Goal: Find specific page/section: Find specific page/section

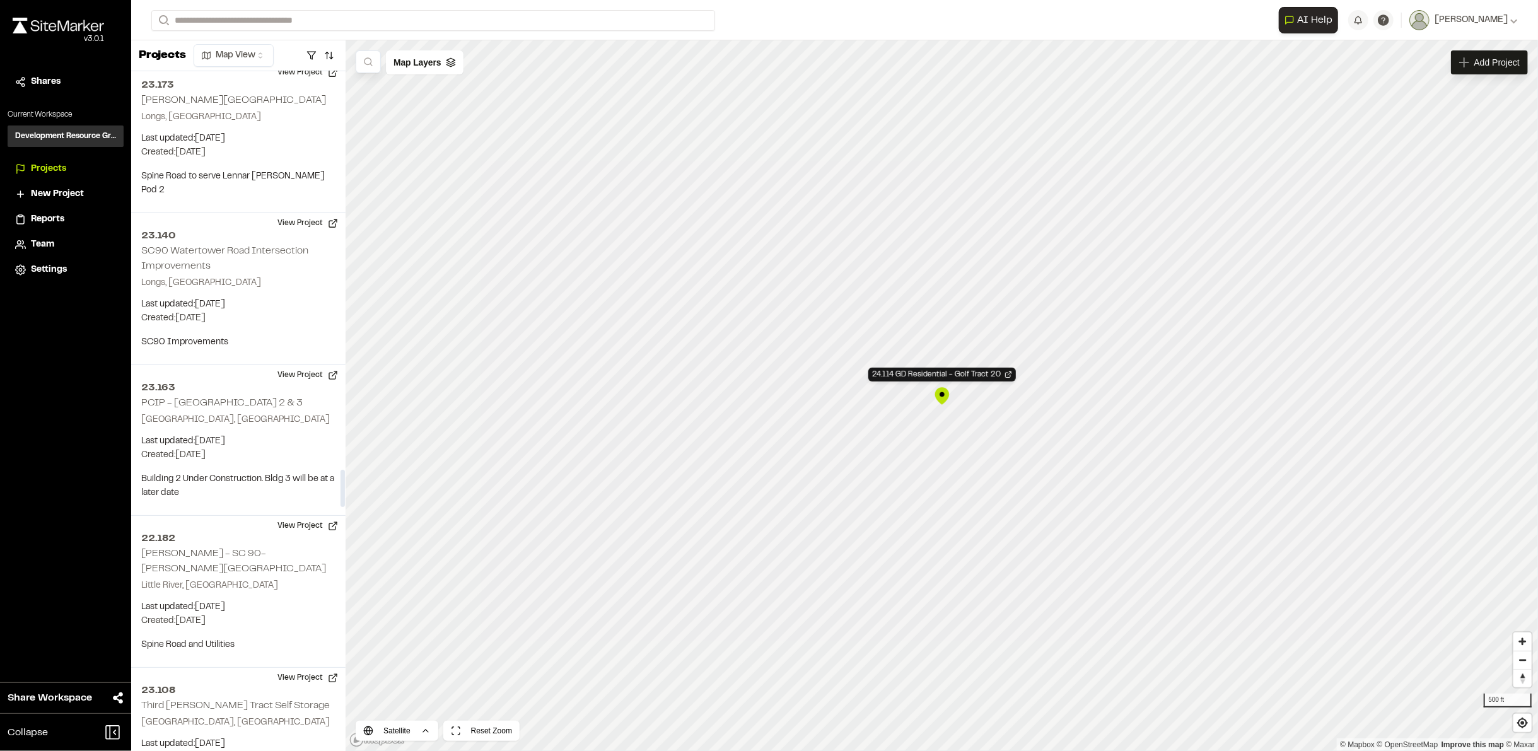
scroll to position [7728, 0]
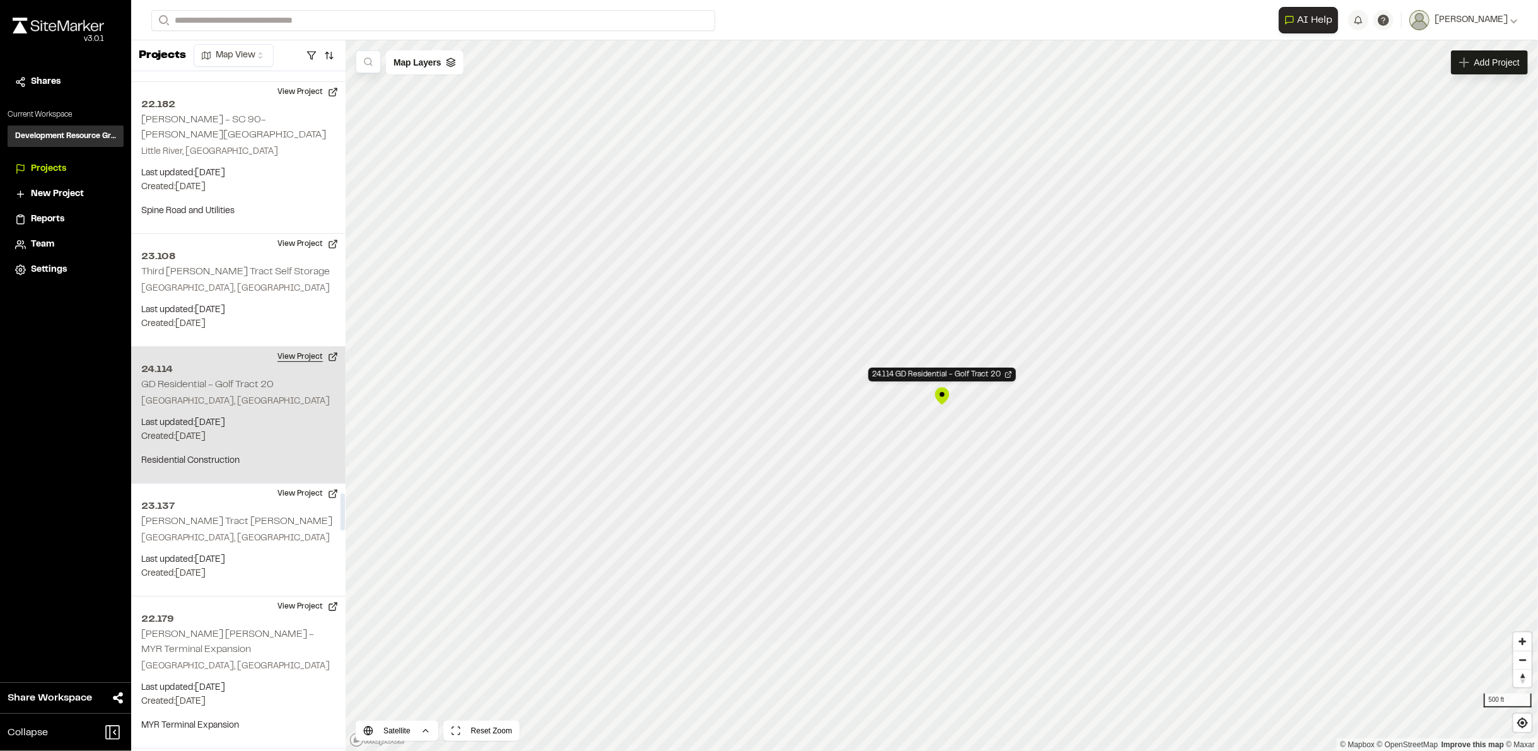
click at [300, 347] on button "View Project" at bounding box center [308, 357] width 76 height 20
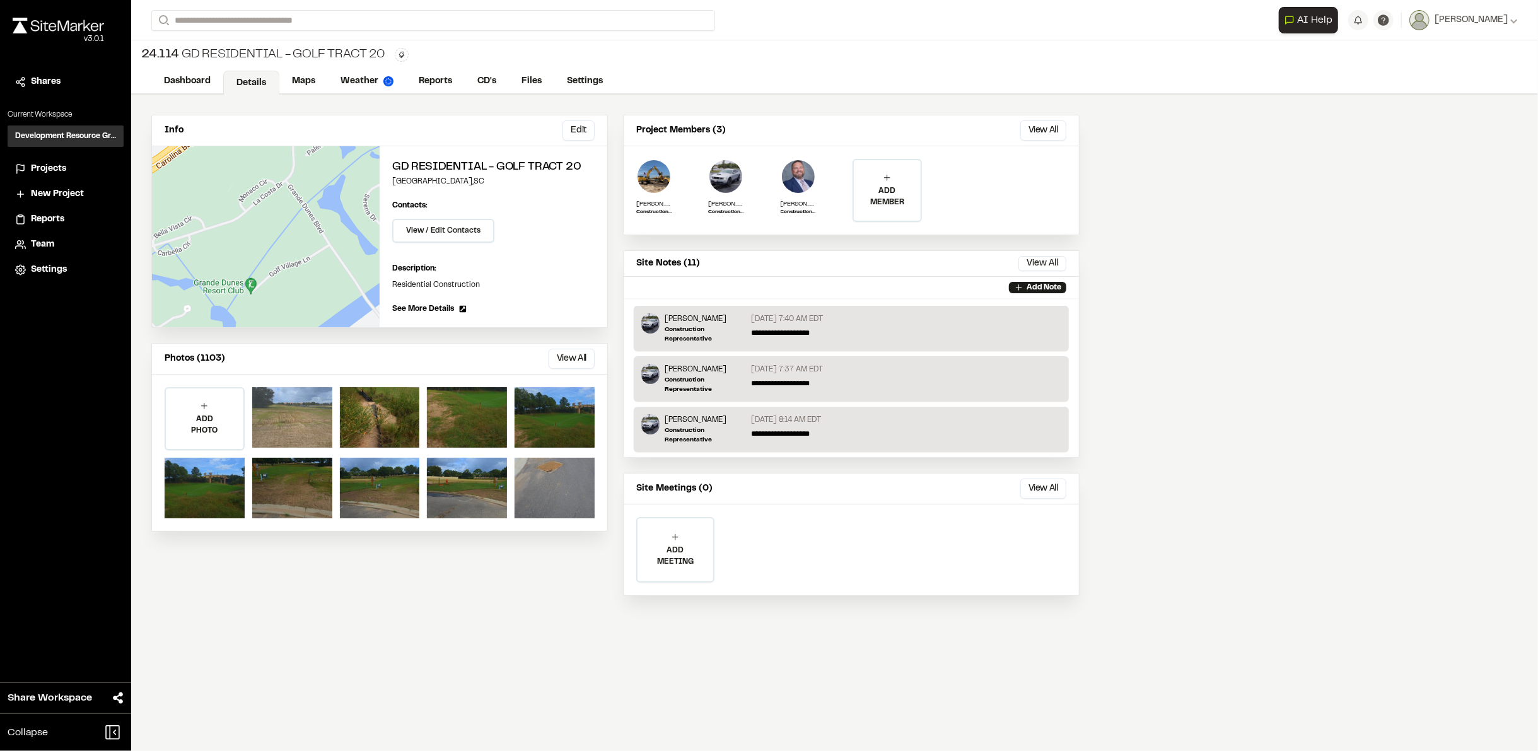
click at [299, 409] on div at bounding box center [292, 417] width 80 height 61
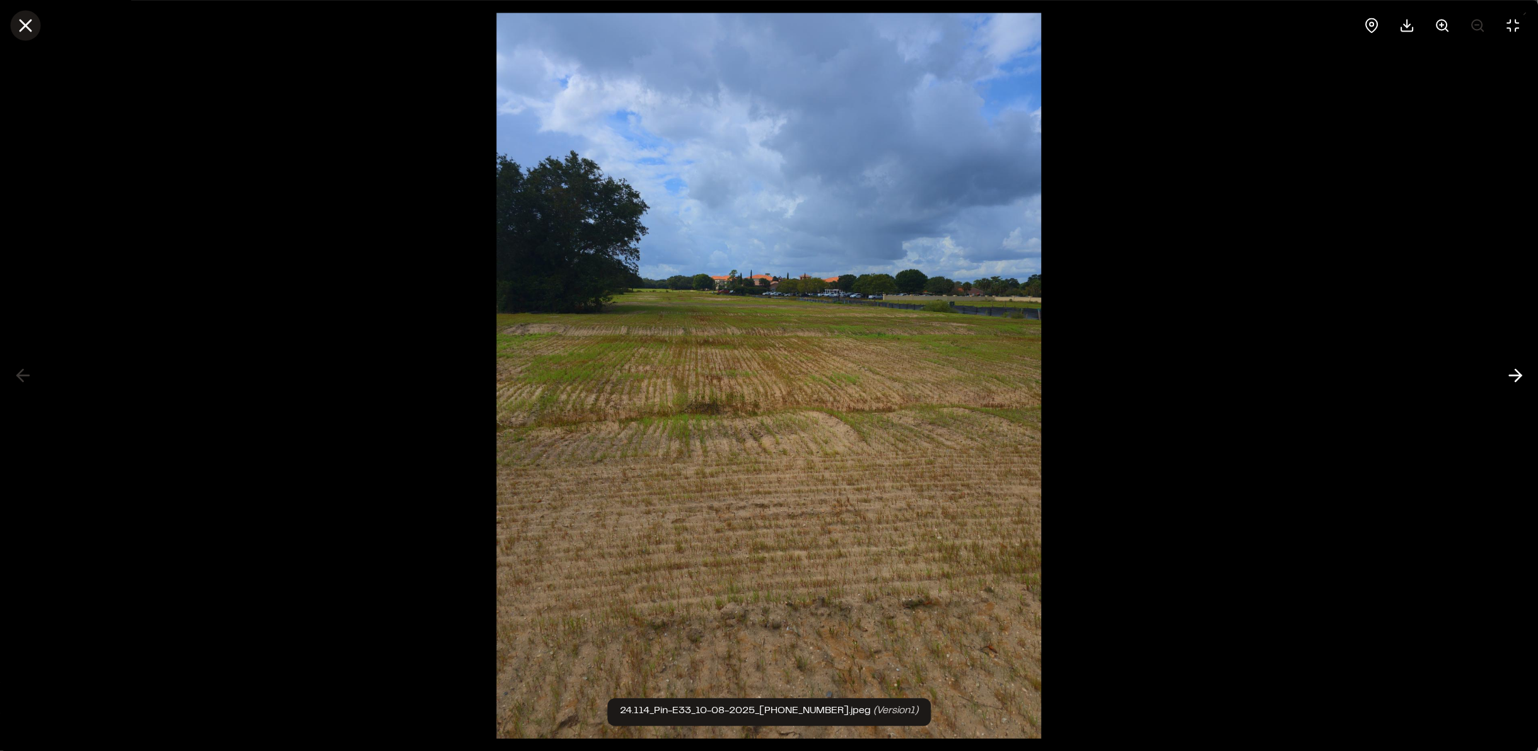
click at [11, 28] on button at bounding box center [25, 25] width 30 height 30
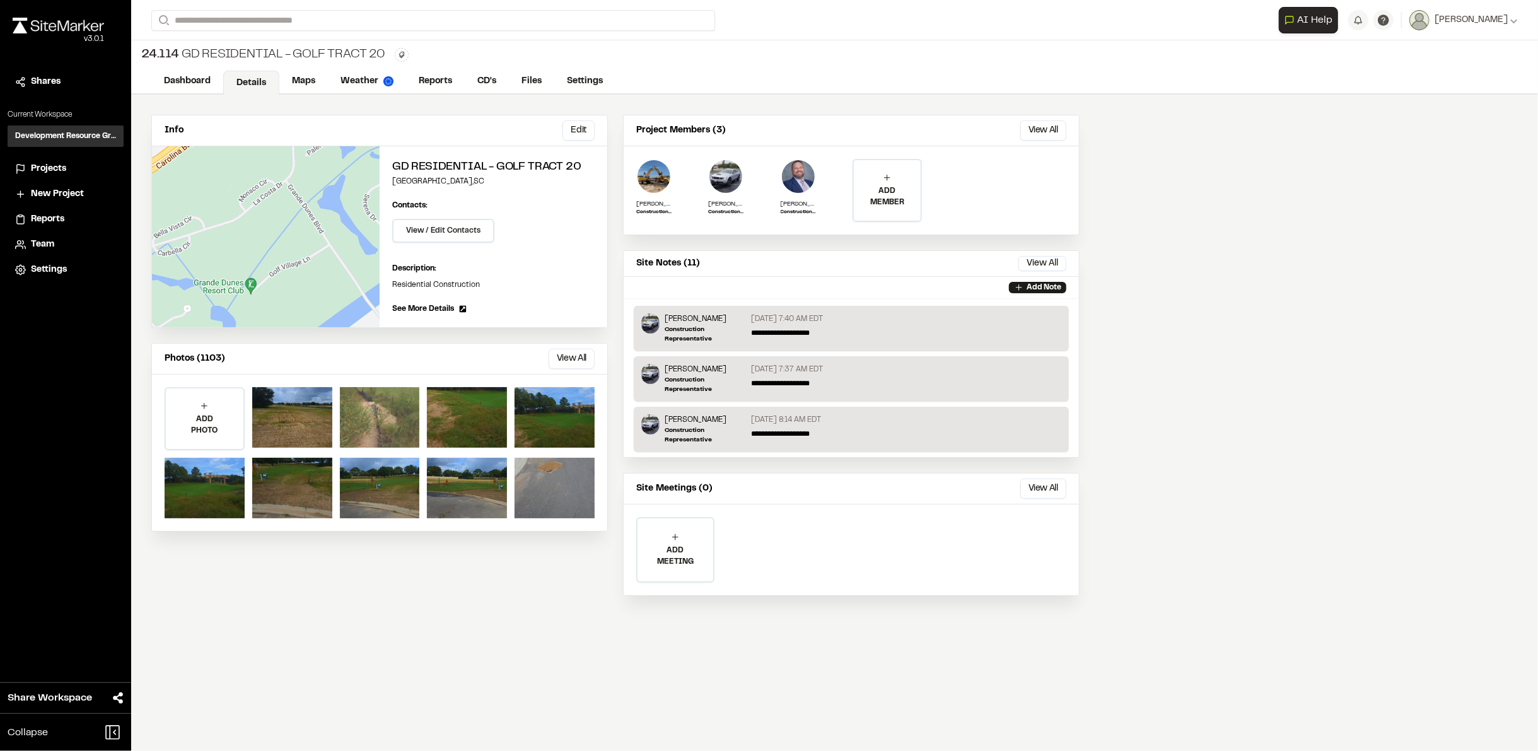
click at [405, 421] on div at bounding box center [380, 417] width 80 height 61
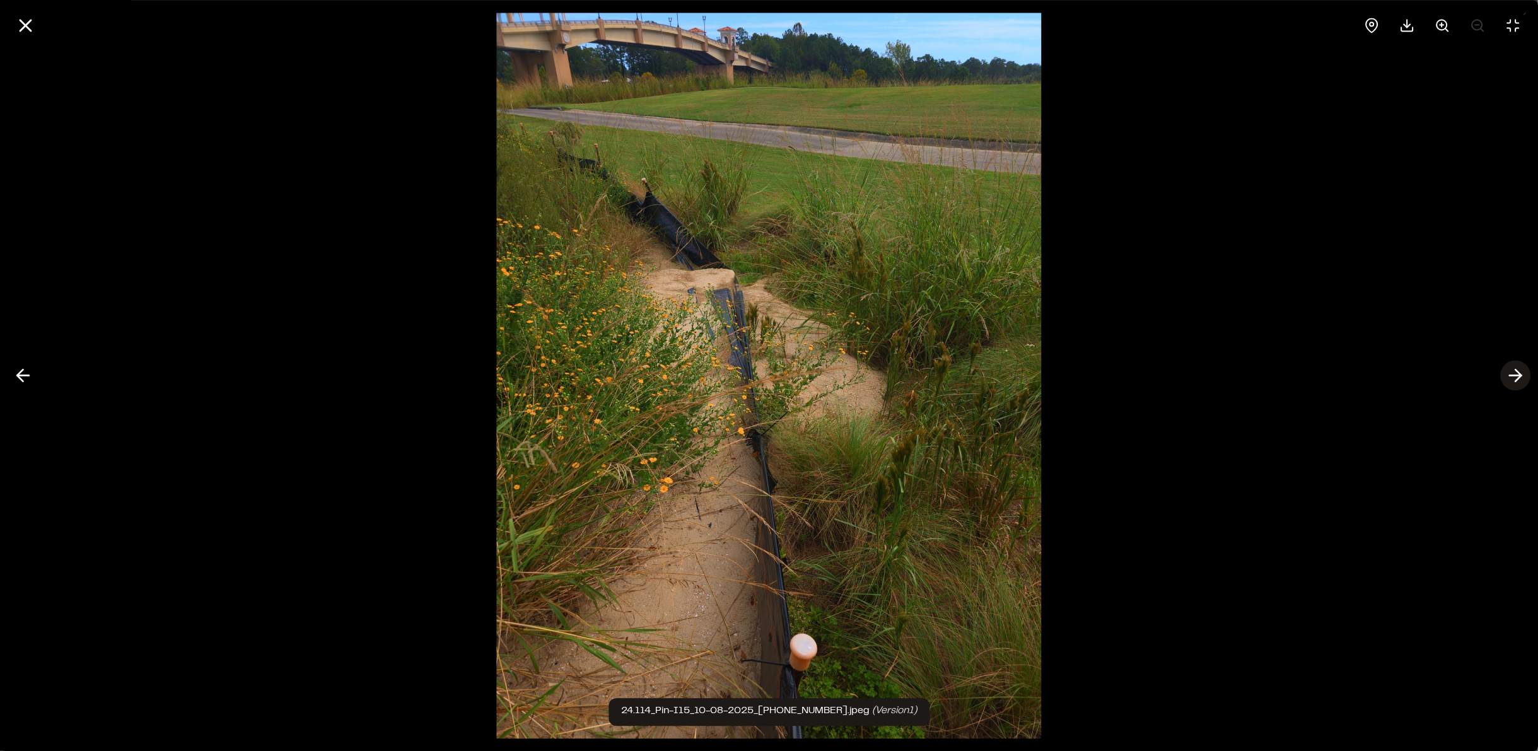
click at [1512, 374] on icon at bounding box center [1515, 375] width 20 height 21
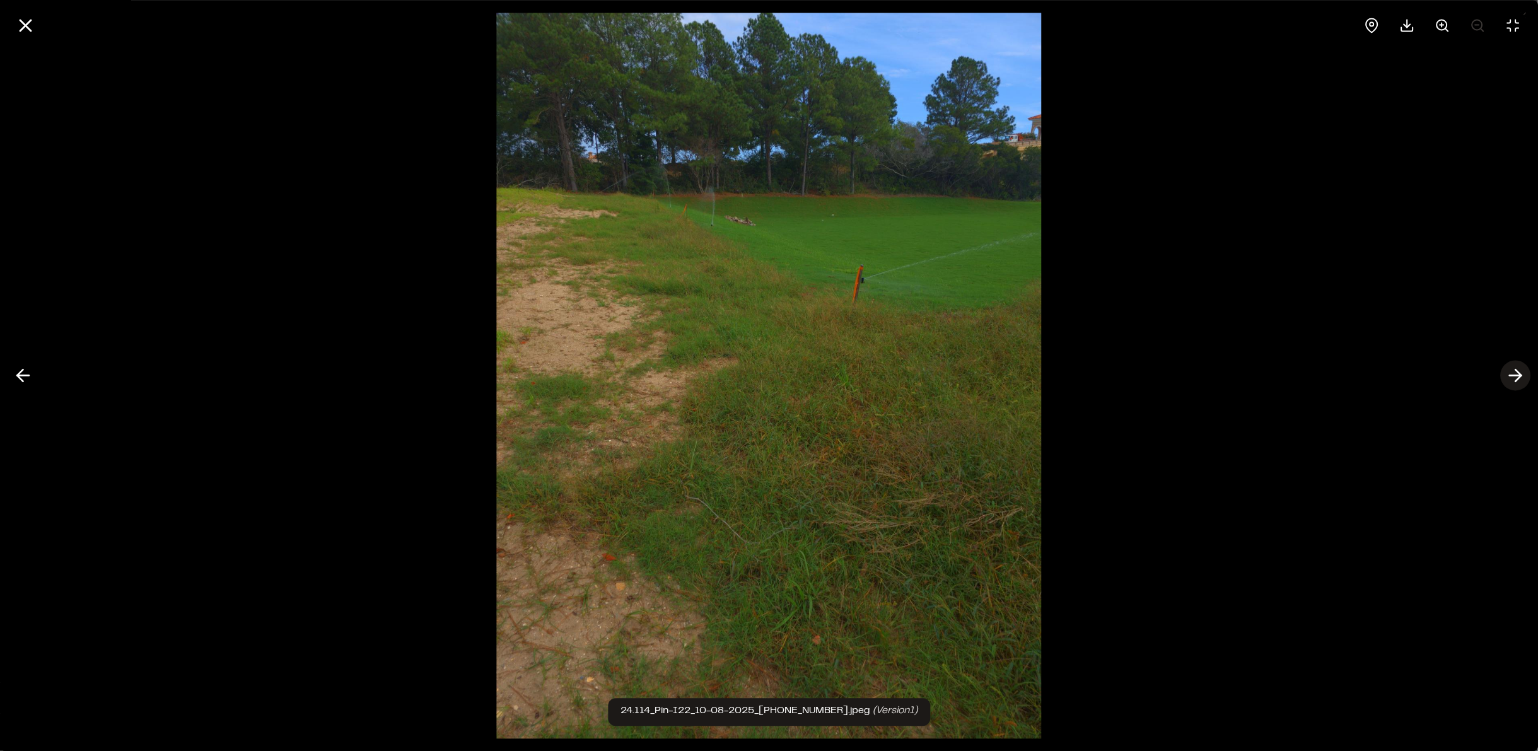
click at [1513, 374] on icon at bounding box center [1515, 375] width 20 height 21
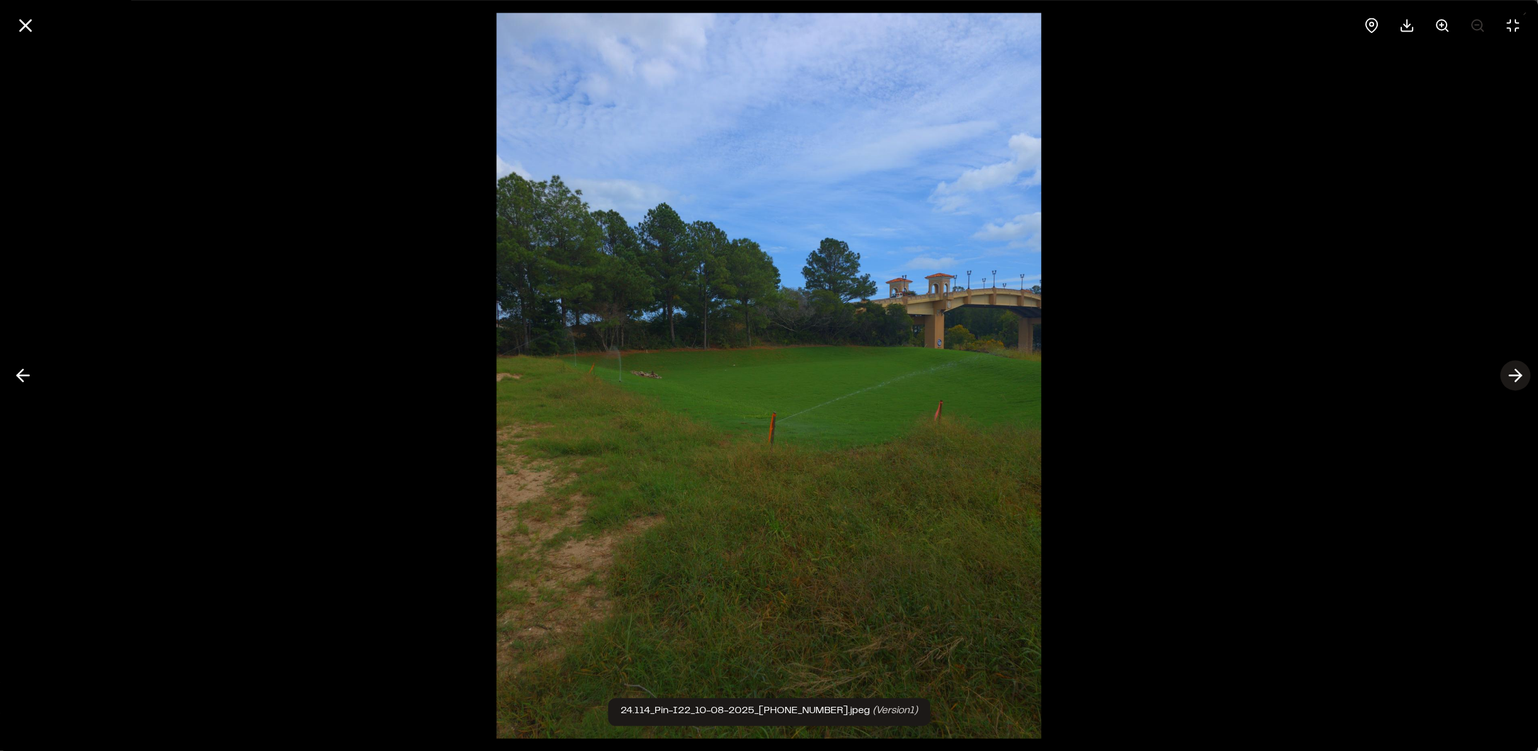
click at [1513, 374] on icon at bounding box center [1515, 375] width 20 height 21
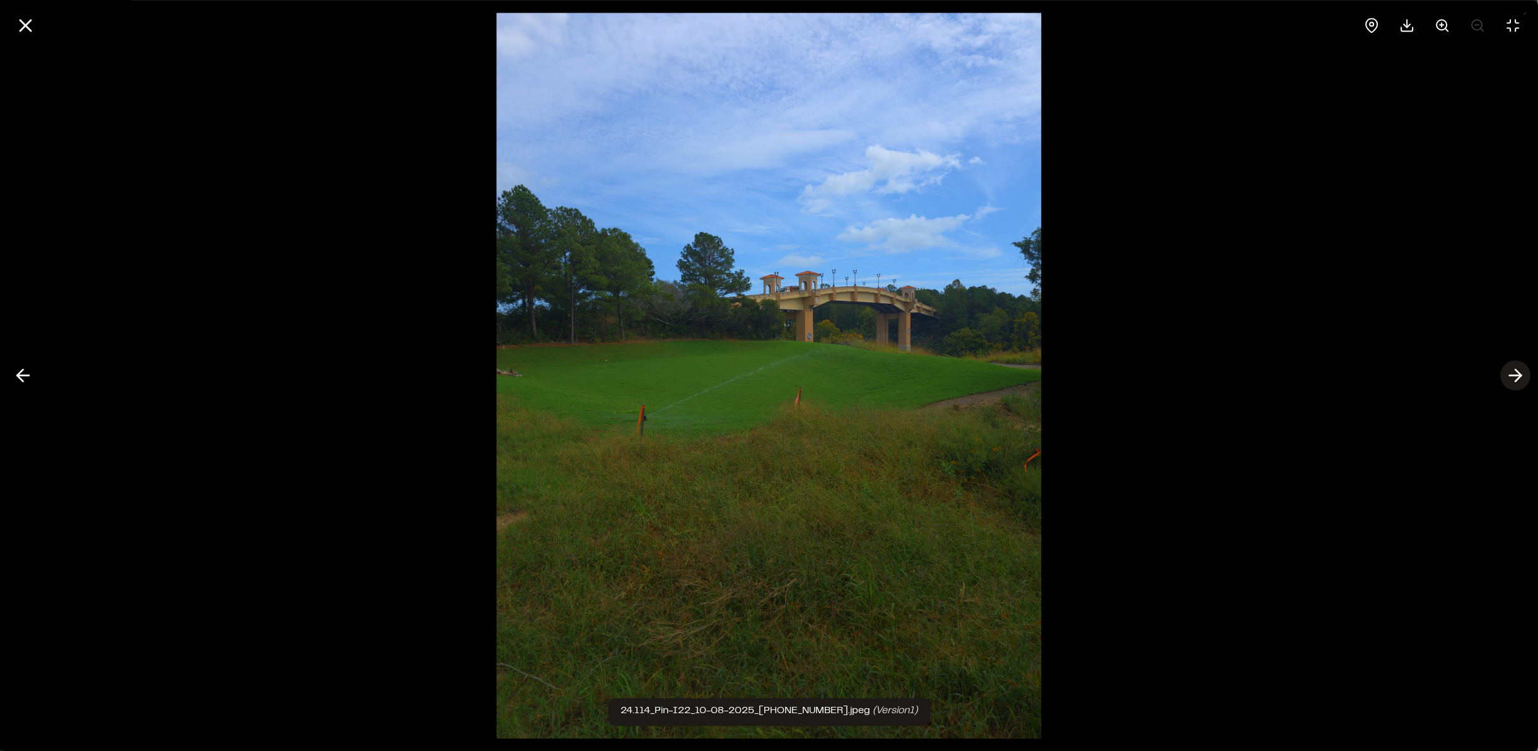
click at [1513, 374] on icon at bounding box center [1515, 375] width 20 height 21
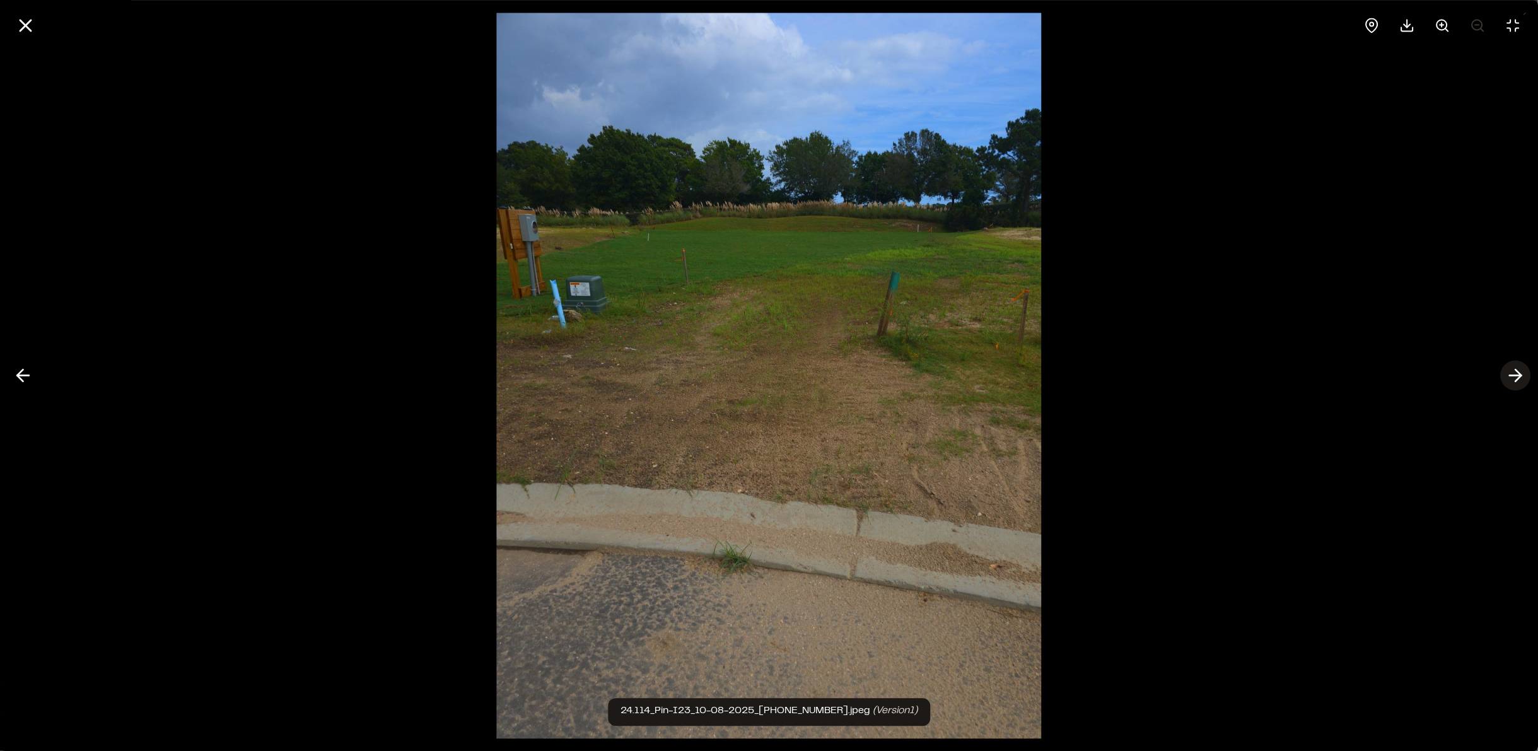
click at [1513, 374] on icon at bounding box center [1515, 375] width 20 height 21
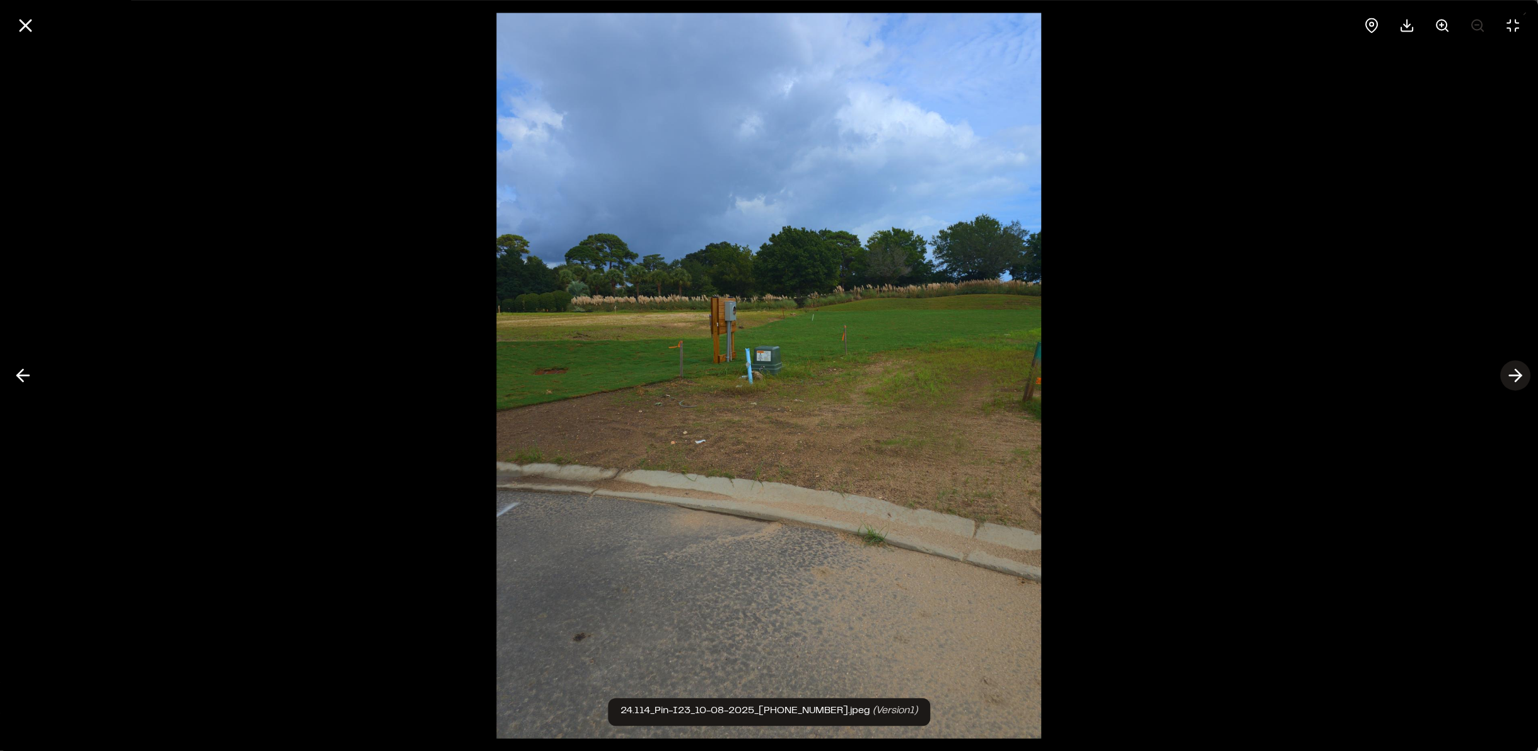
click at [1513, 374] on icon at bounding box center [1515, 375] width 20 height 21
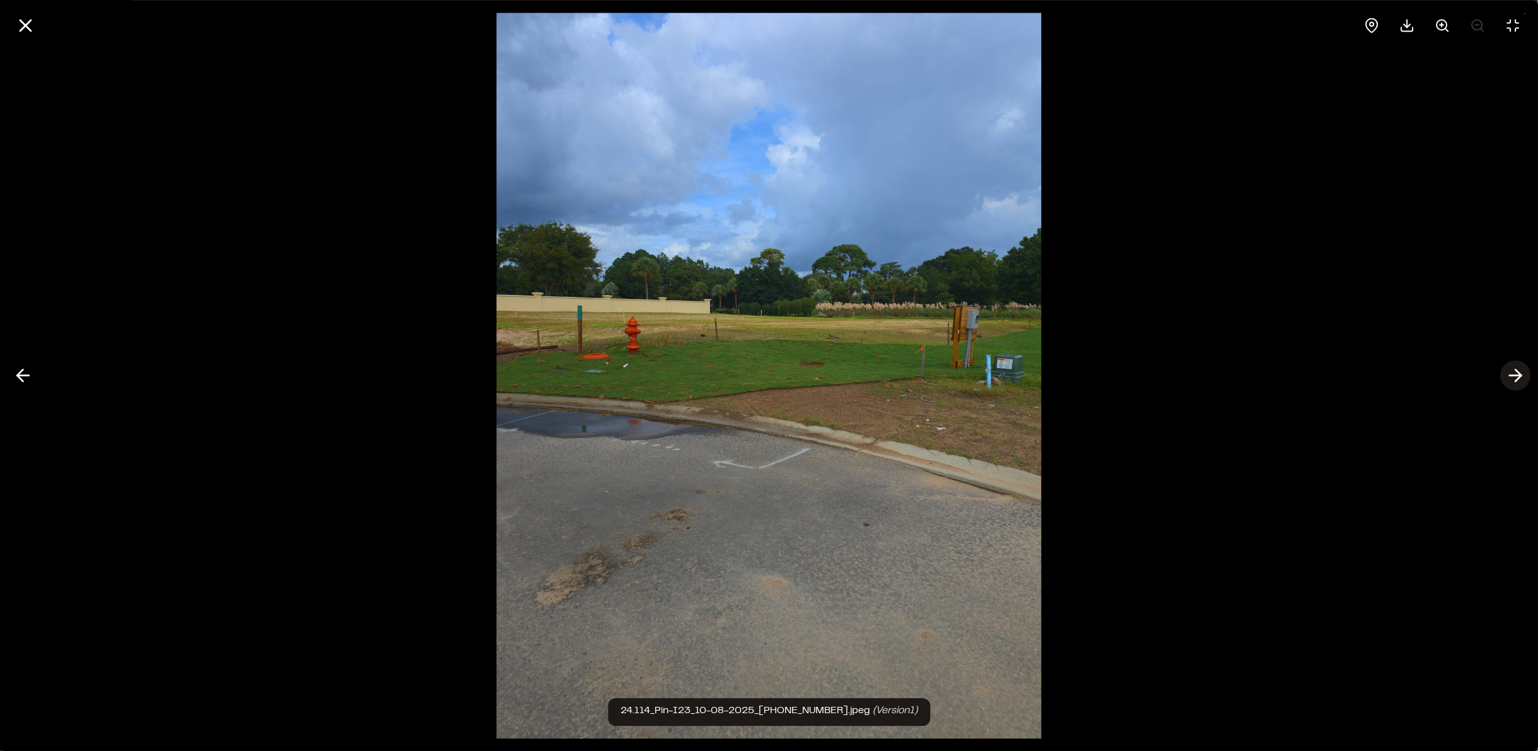
click at [1513, 374] on icon at bounding box center [1515, 375] width 20 height 21
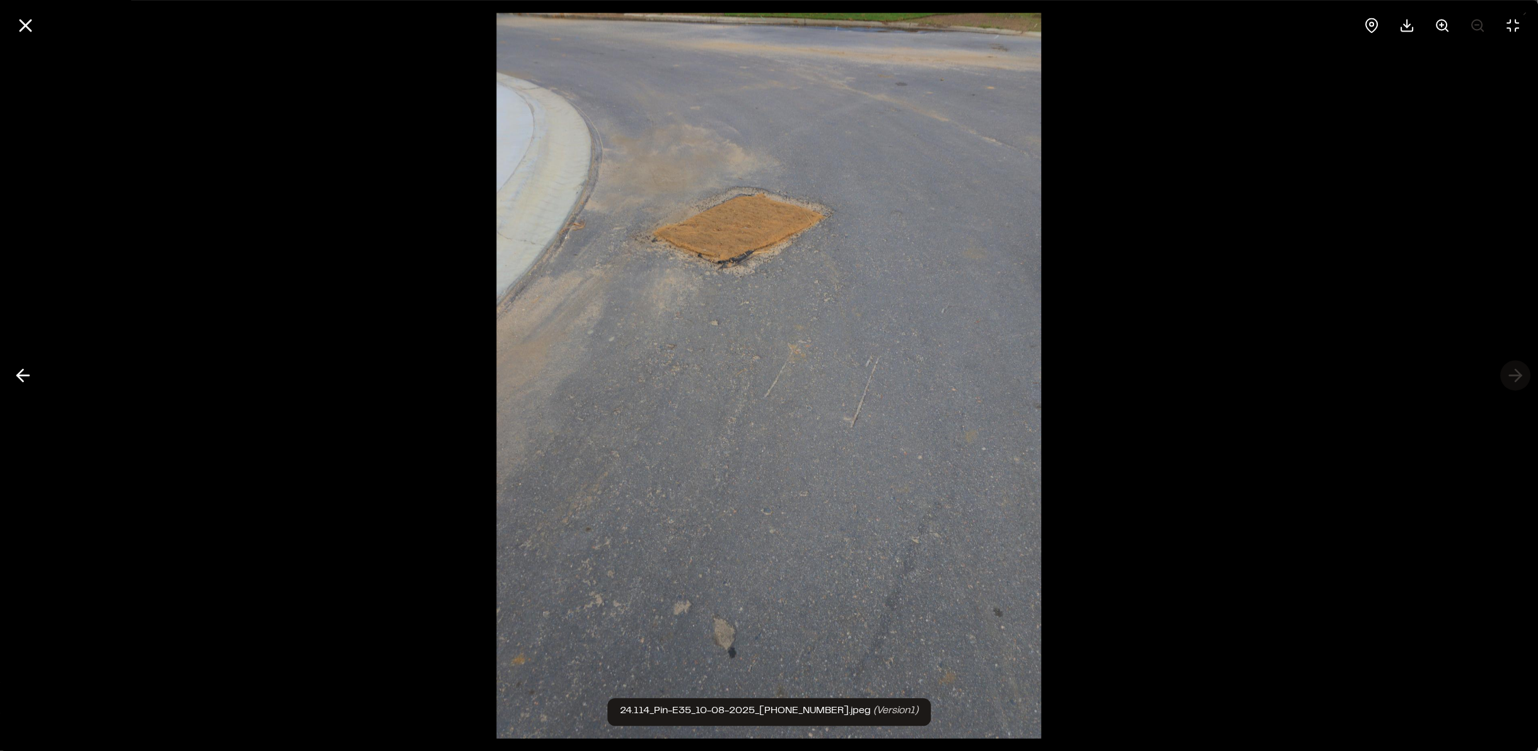
click at [1513, 374] on div at bounding box center [769, 375] width 1538 height 751
click at [25, 378] on icon at bounding box center [23, 375] width 20 height 21
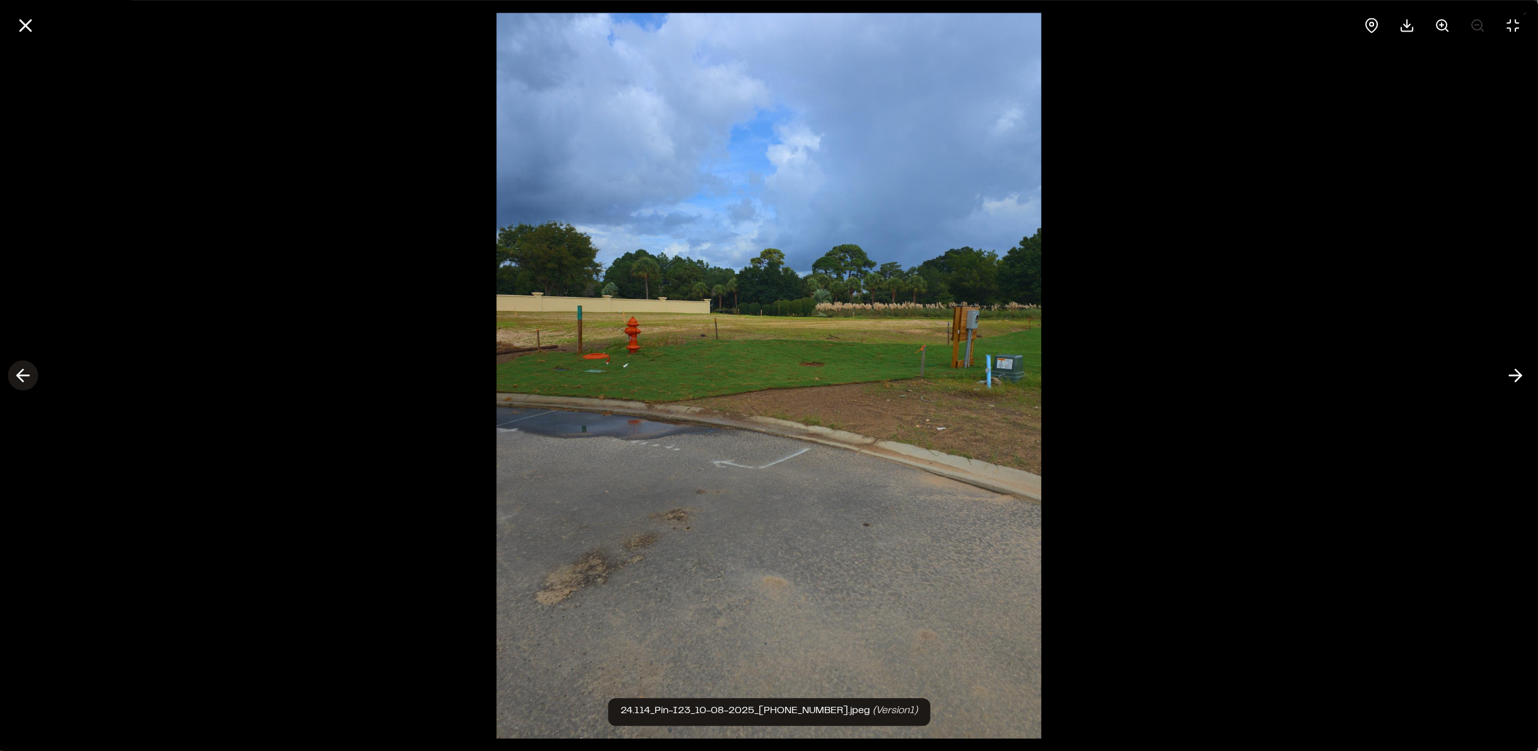
click at [25, 378] on icon at bounding box center [23, 375] width 20 height 21
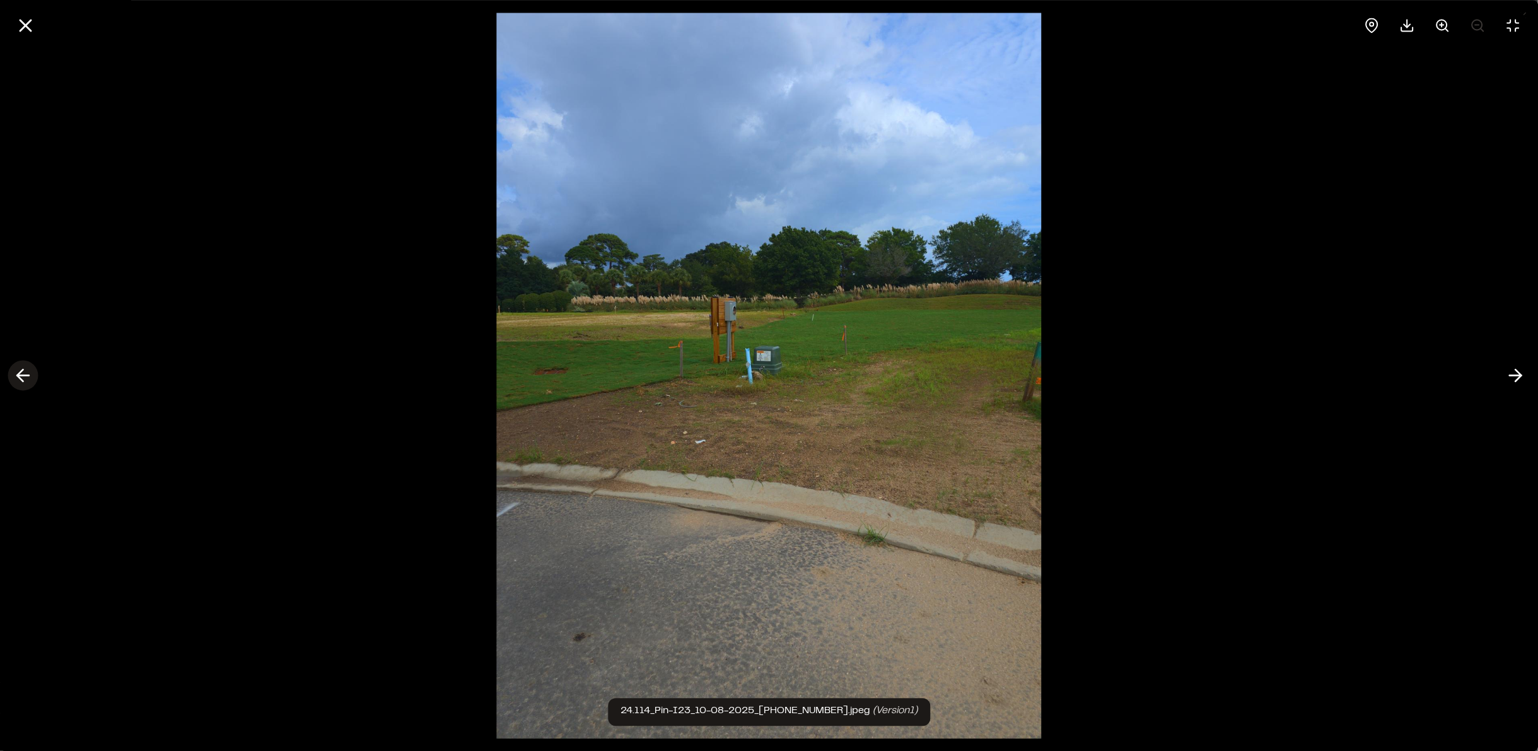
click at [25, 378] on icon at bounding box center [23, 375] width 20 height 21
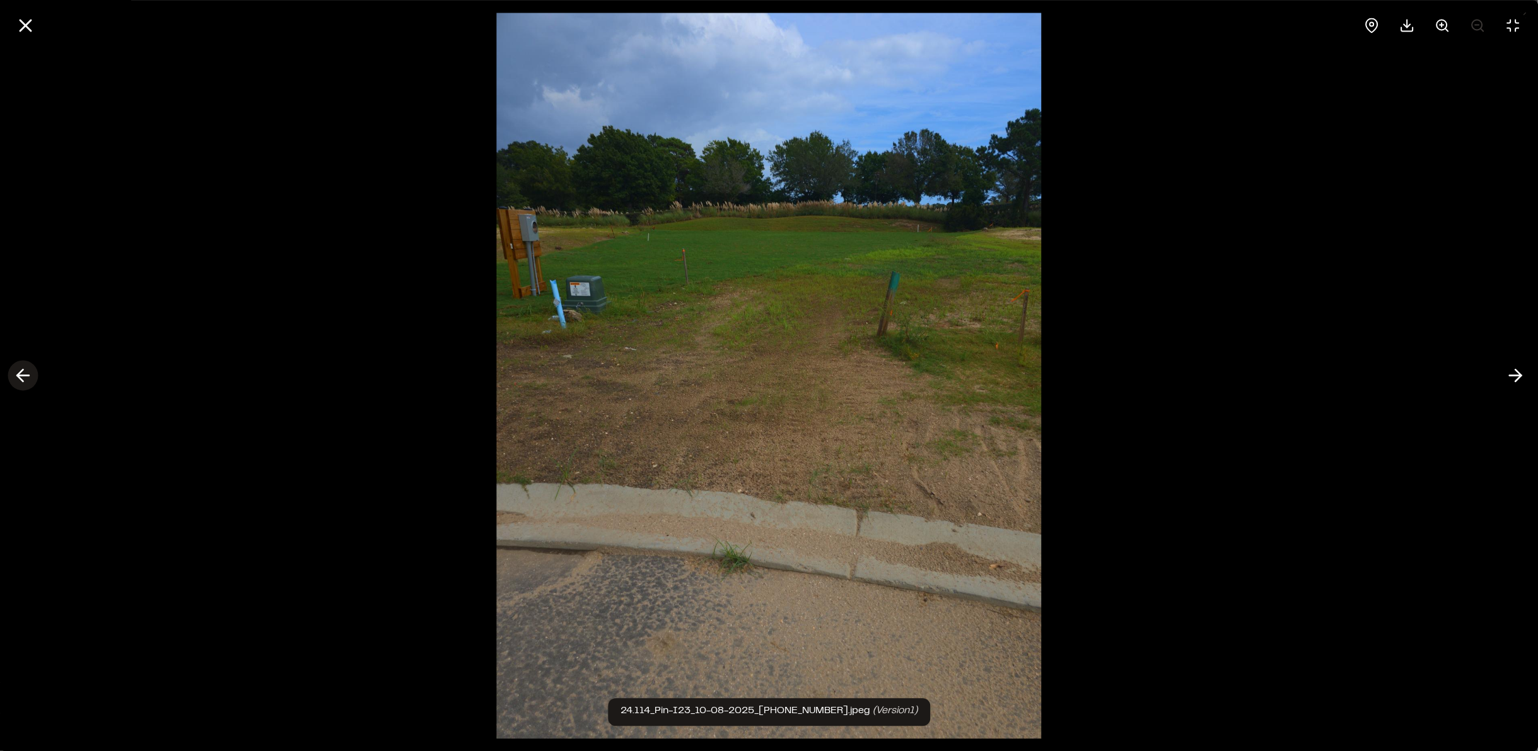
click at [25, 378] on icon at bounding box center [23, 375] width 20 height 21
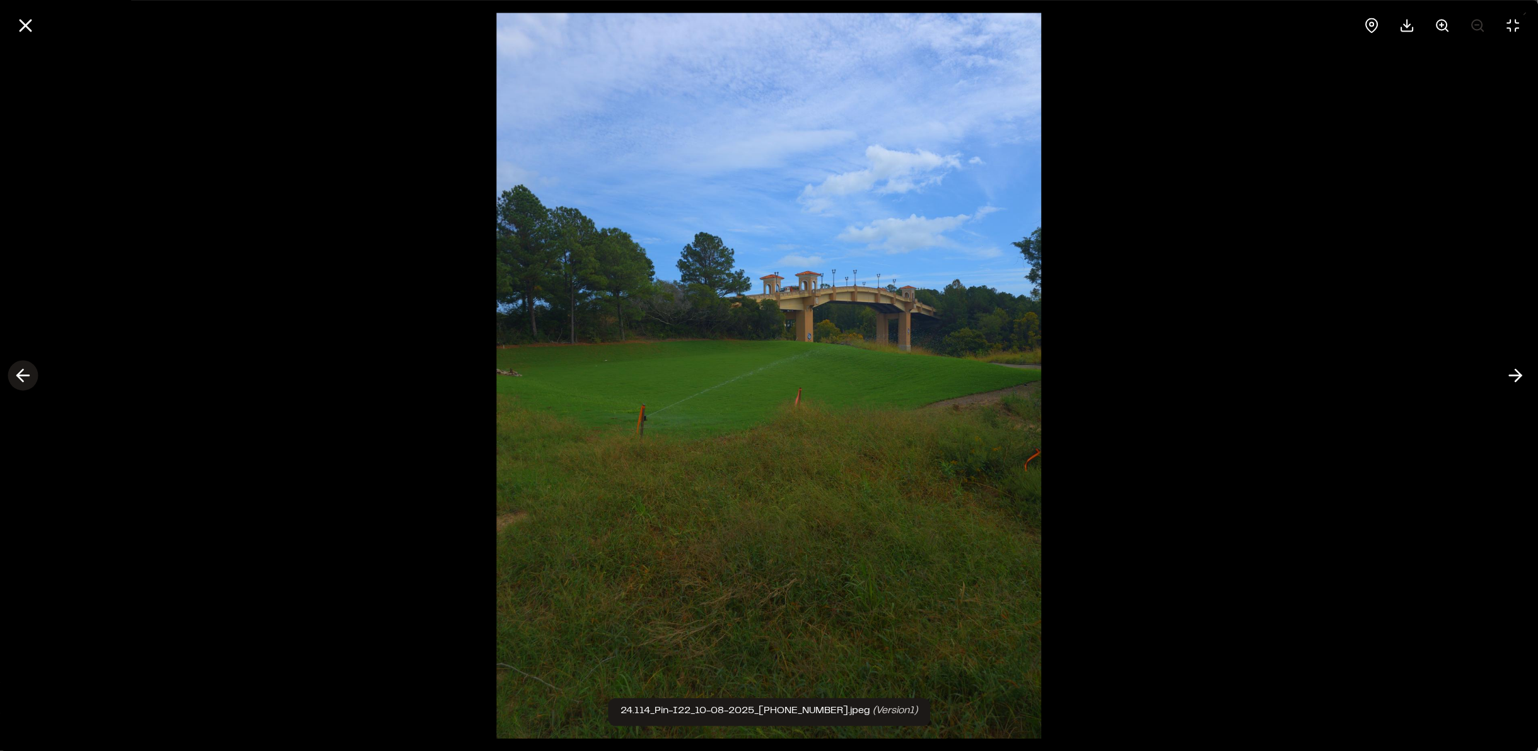
click at [25, 378] on icon at bounding box center [23, 375] width 20 height 21
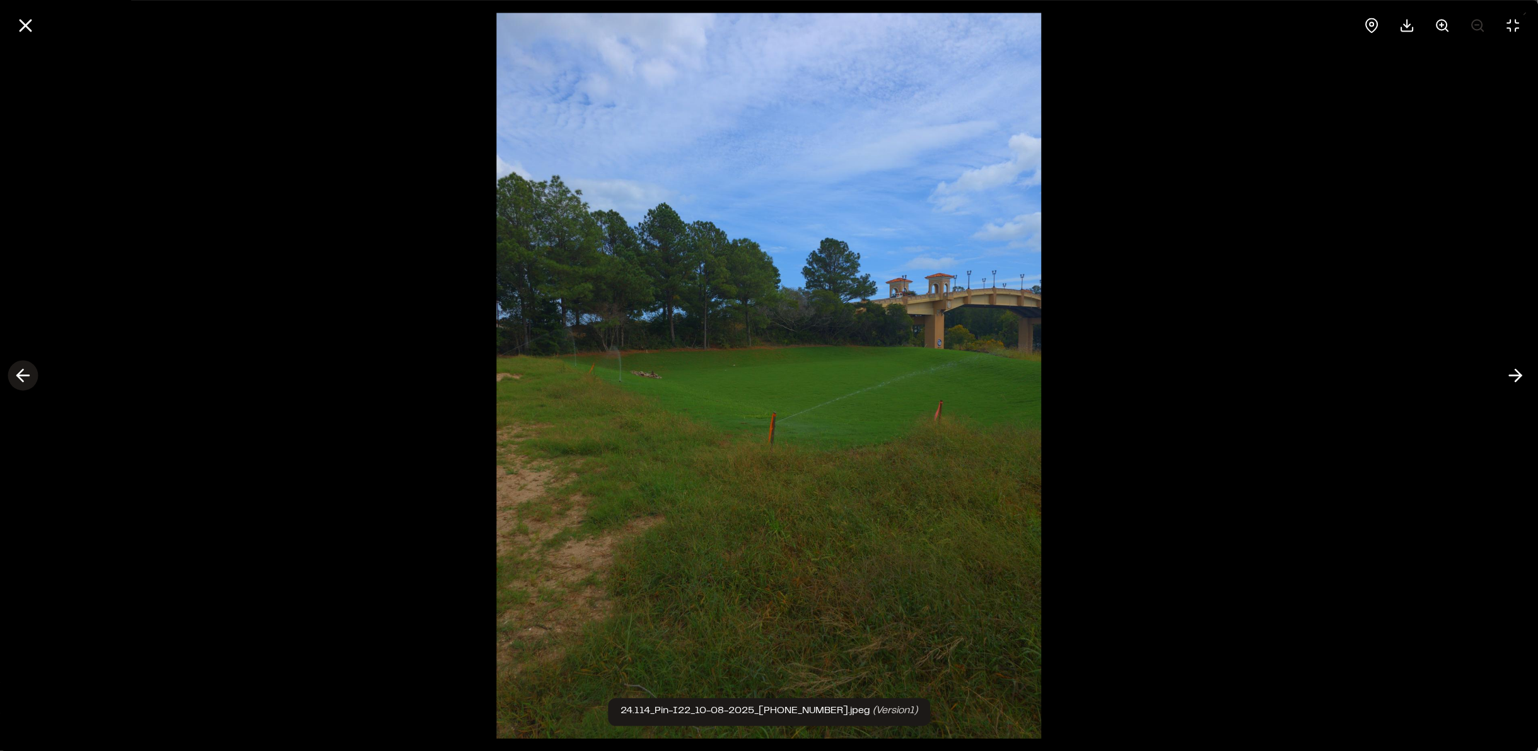
click at [25, 378] on icon at bounding box center [23, 375] width 20 height 21
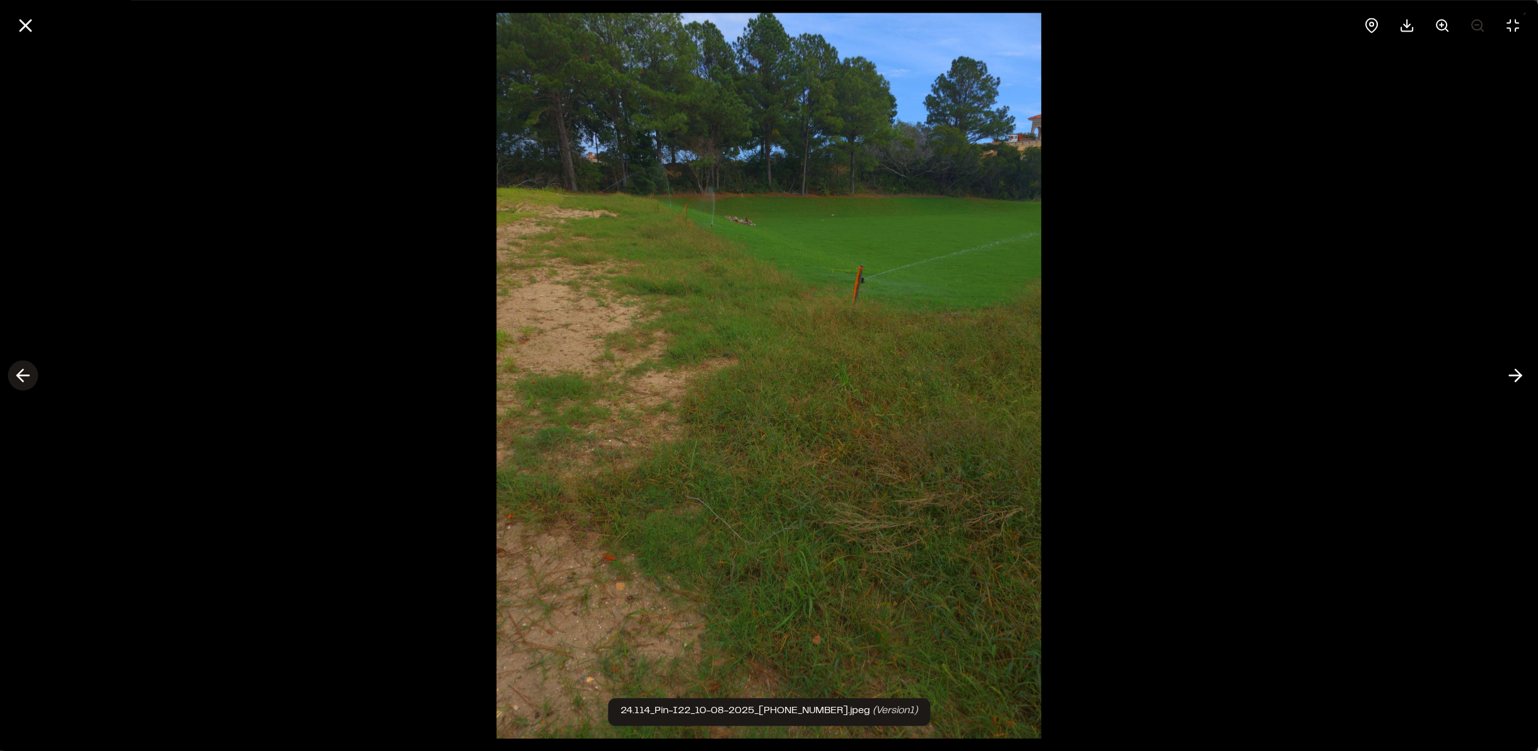
click at [25, 378] on icon at bounding box center [23, 375] width 20 height 21
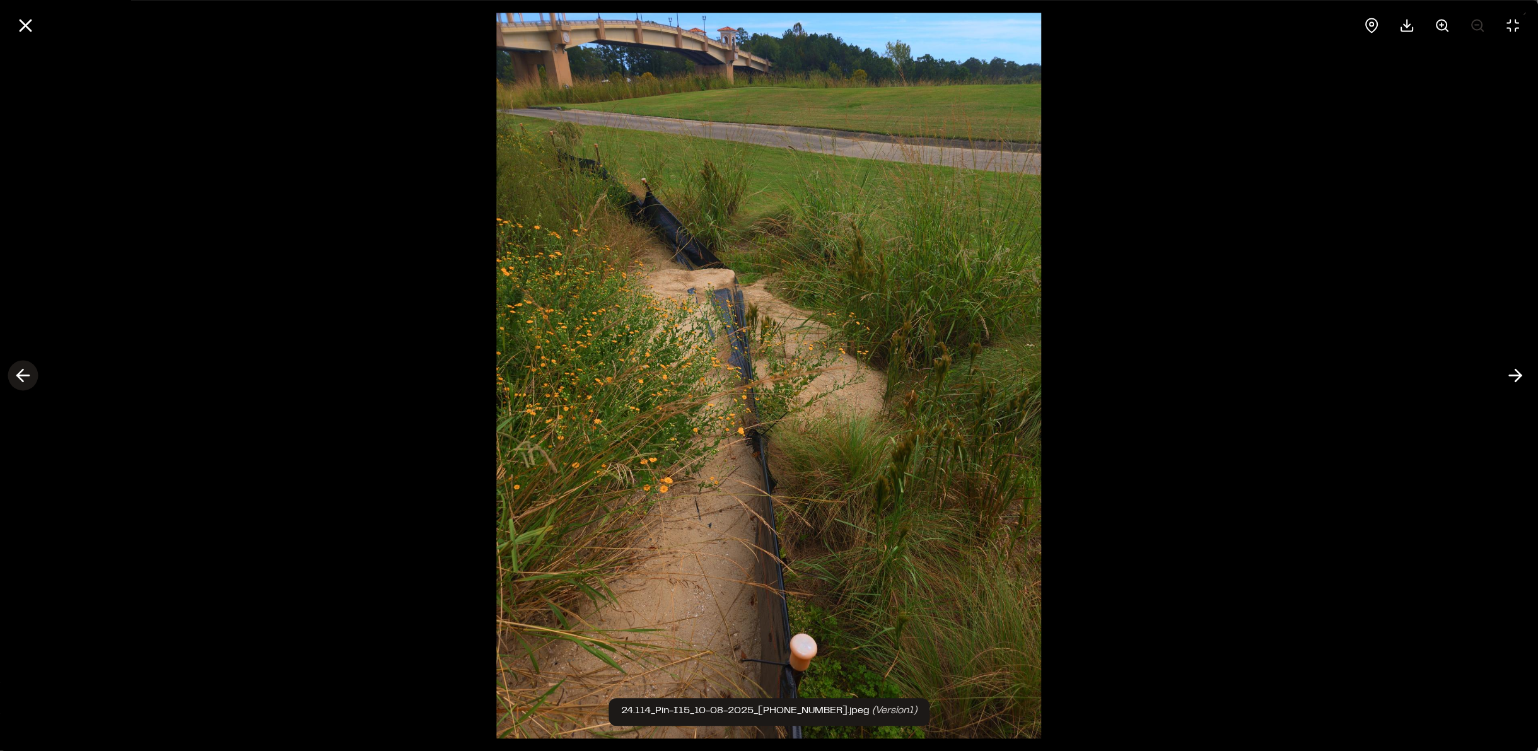
click at [25, 378] on icon at bounding box center [23, 375] width 20 height 21
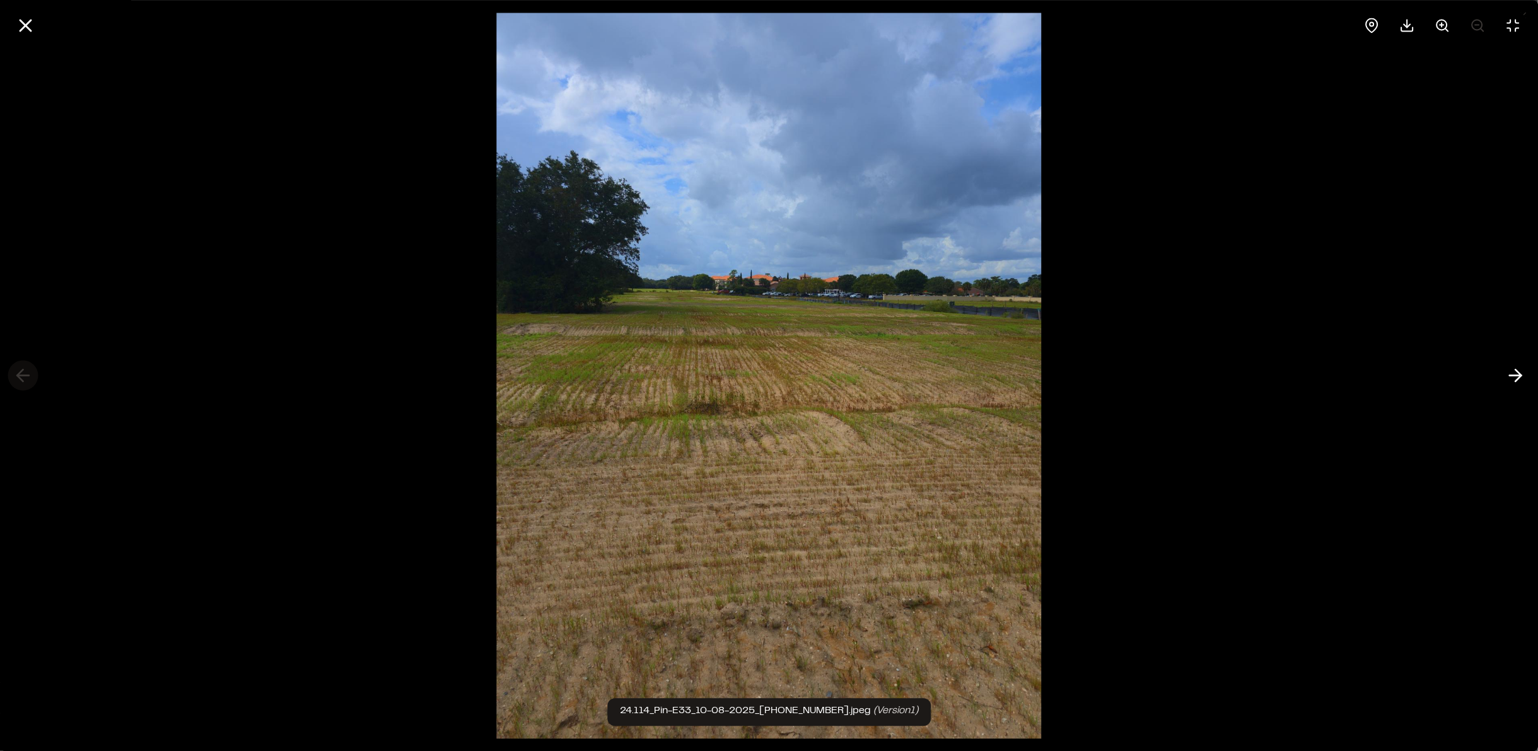
click at [25, 378] on div at bounding box center [769, 375] width 1538 height 751
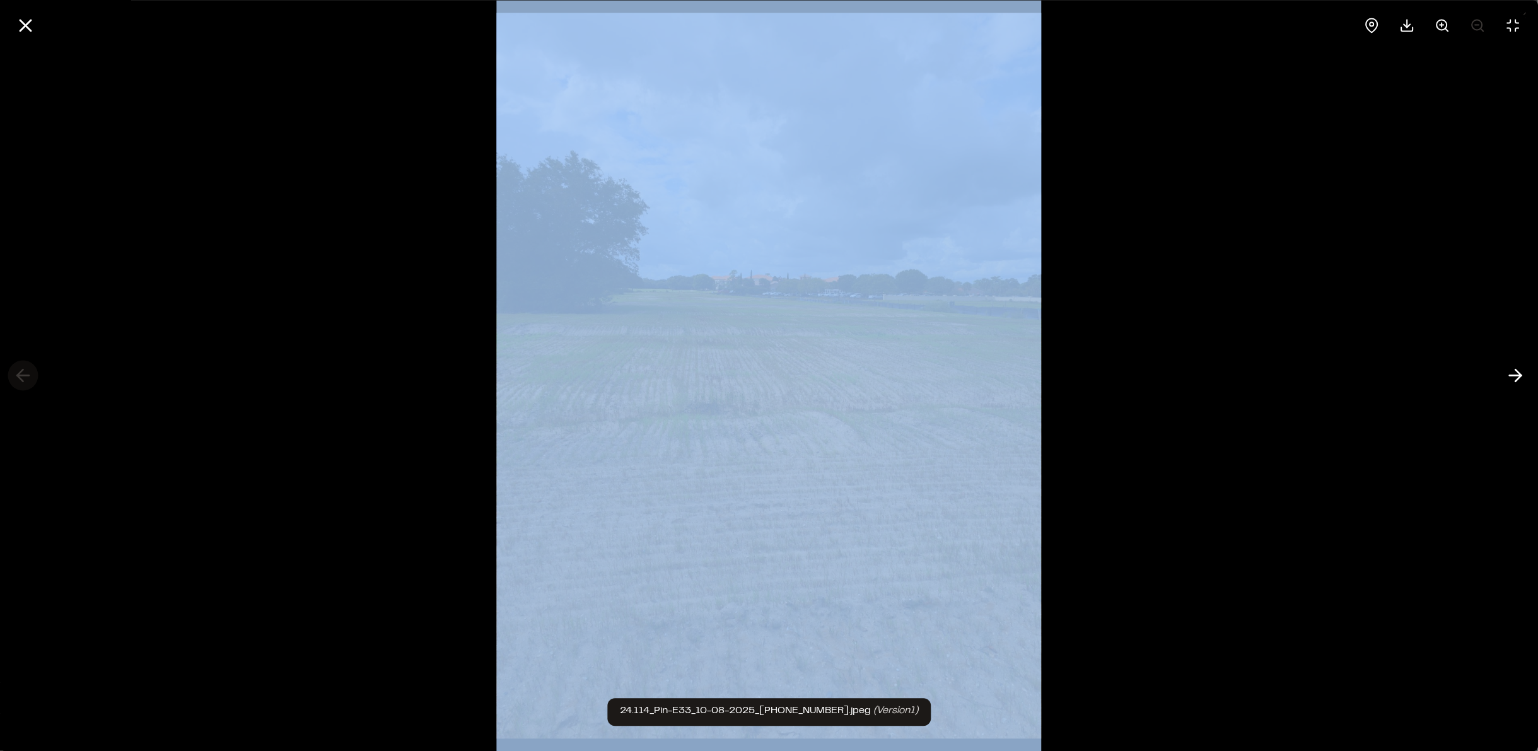
click at [25, 378] on div at bounding box center [769, 375] width 1538 height 751
click at [30, 30] on line at bounding box center [25, 25] width 11 height 11
